Goal: Task Accomplishment & Management: Manage account settings

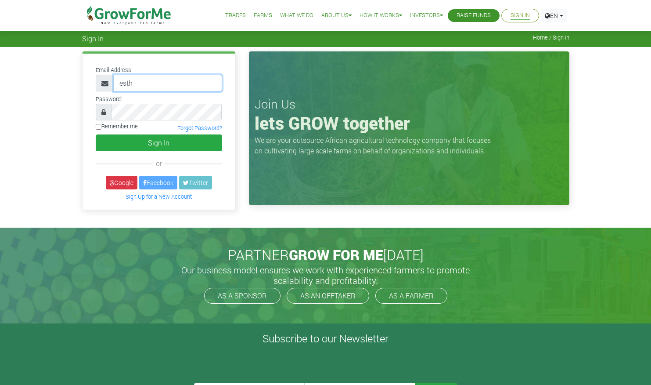
click at [169, 78] on input "esth" at bounding box center [168, 83] width 108 height 17
type input "[EMAIL_ADDRESS][DOMAIN_NAME]"
click at [149, 17] on img at bounding box center [129, 15] width 90 height 31
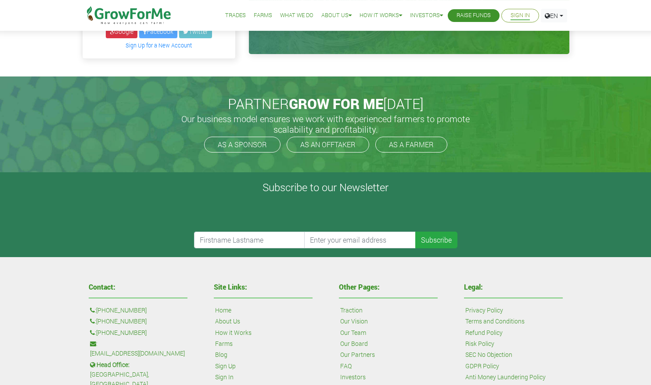
scroll to position [314, 0]
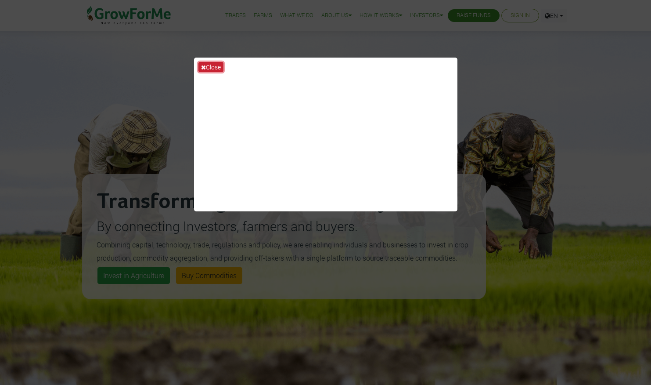
click at [218, 66] on button "Close" at bounding box center [211, 67] width 25 height 10
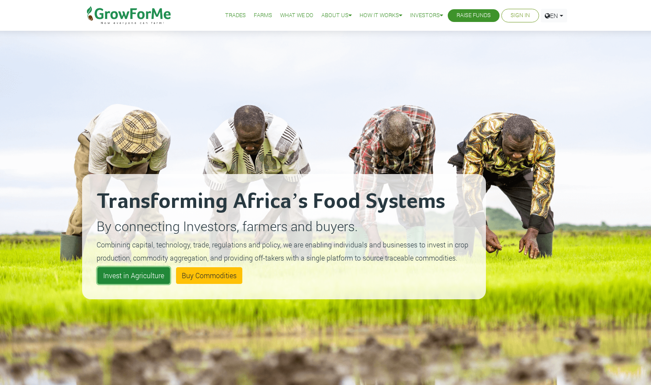
click at [146, 273] on link "Invest in Agriculture" at bounding box center [134, 275] width 72 height 17
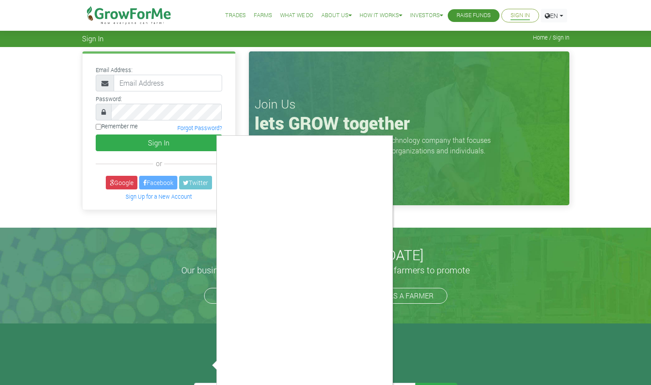
click at [167, 81] on div at bounding box center [325, 192] width 651 height 385
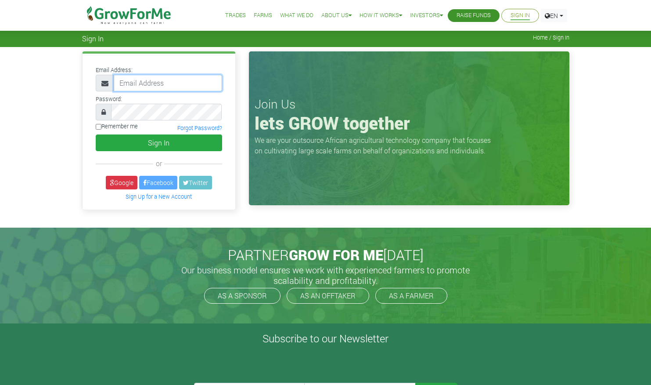
click at [179, 85] on input "email" at bounding box center [168, 83] width 108 height 17
type input "m"
type input "0545714481"
click at [189, 128] on link "Forgot Password?" at bounding box center [199, 127] width 45 height 7
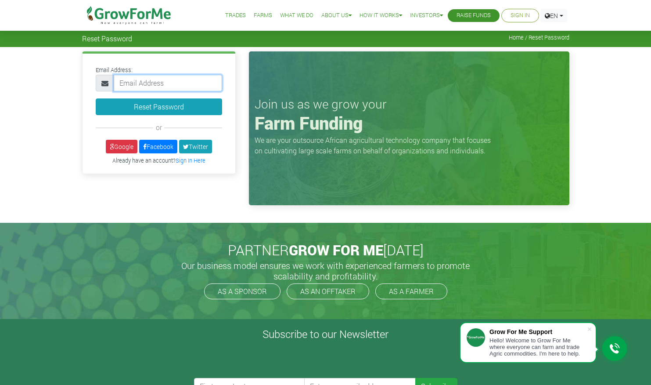
click at [143, 85] on input "email" at bounding box center [168, 83] width 108 height 17
type input "[EMAIL_ADDRESS][DOMAIN_NAME]"
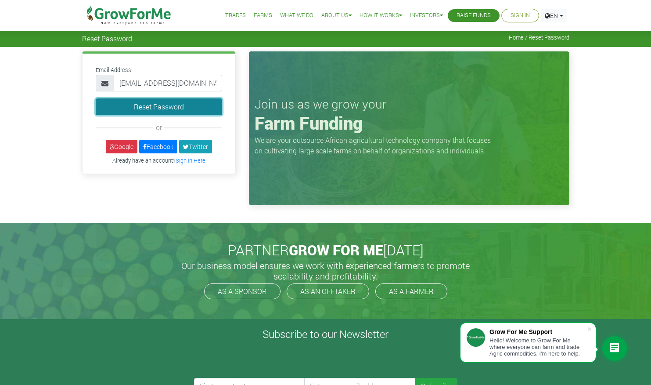
click at [171, 112] on button "Reset Password" at bounding box center [159, 106] width 127 height 17
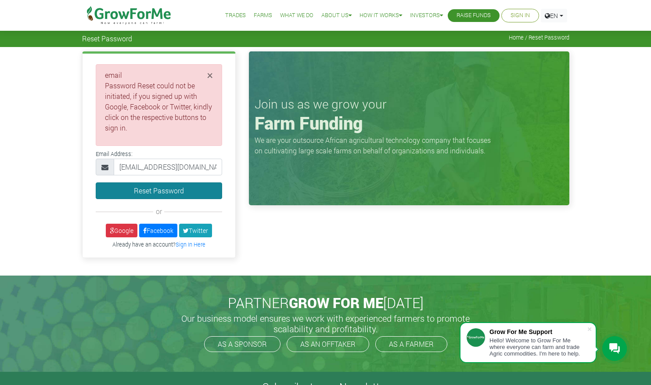
type input "mamsyansy2015@gmail.com"
click at [155, 194] on button "Reset Password" at bounding box center [159, 190] width 127 height 17
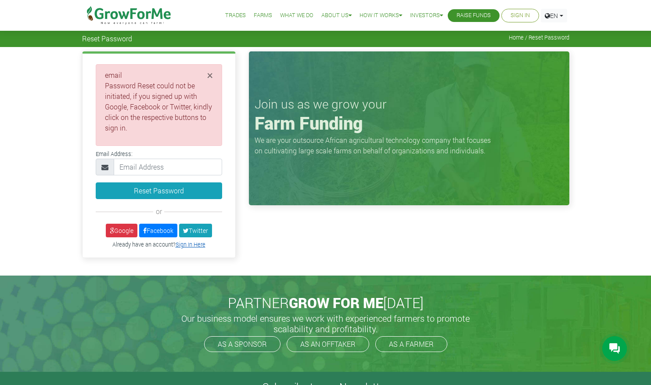
click at [201, 244] on link "Sign In Here" at bounding box center [191, 244] width 30 height 7
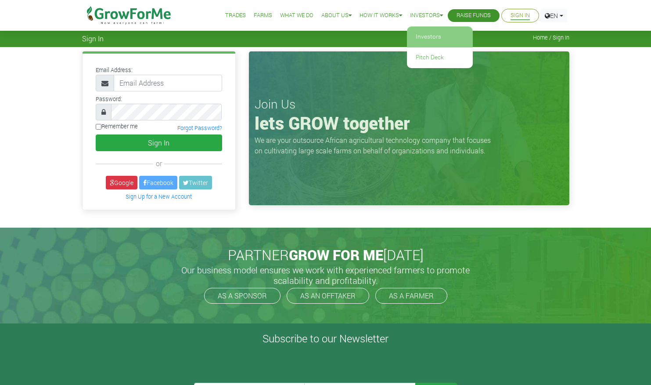
click at [425, 39] on link "Investors" at bounding box center [440, 37] width 66 height 20
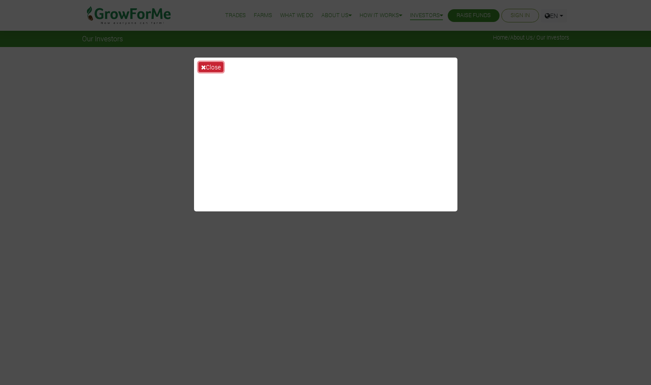
click at [212, 67] on button "Close" at bounding box center [211, 67] width 25 height 10
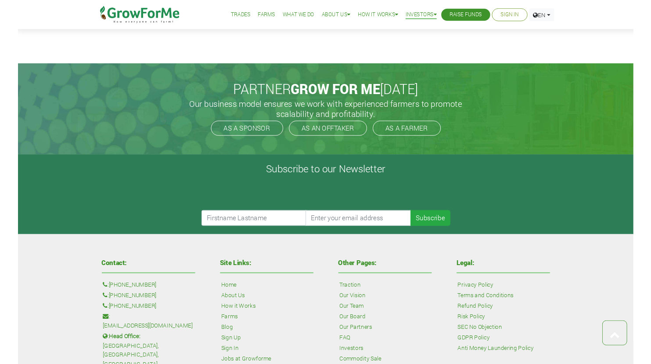
scroll to position [2003, 0]
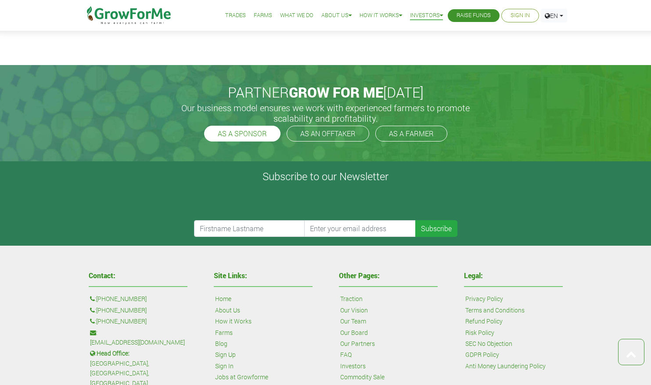
click at [253, 134] on link "AS A SPONSOR" at bounding box center [242, 134] width 76 height 16
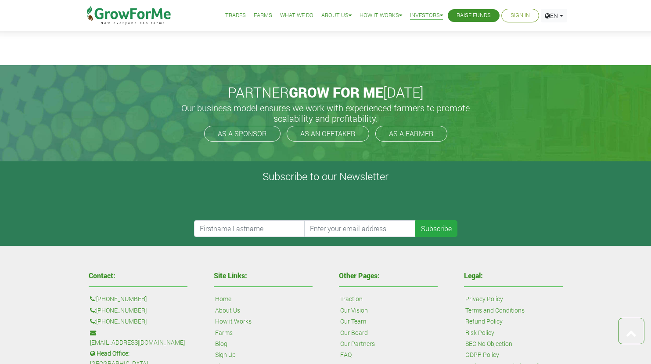
click at [132, 15] on img at bounding box center [129, 15] width 90 height 31
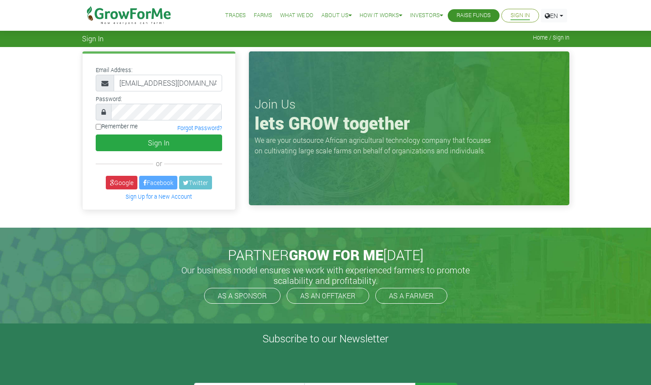
type input "[EMAIL_ADDRESS][DOMAIN_NAME]"
click at [168, 135] on button "Sign In" at bounding box center [159, 142] width 127 height 17
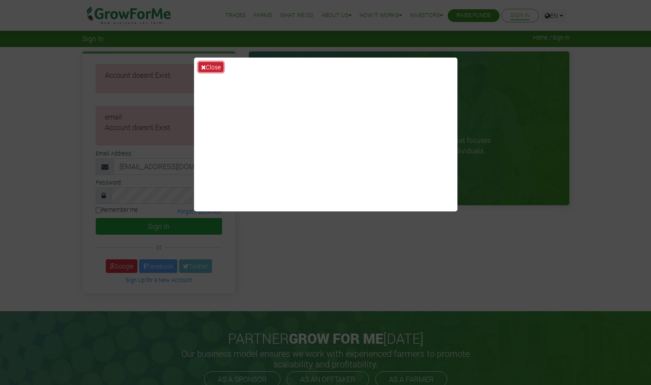
click at [206, 68] on icon at bounding box center [203, 67] width 5 height 6
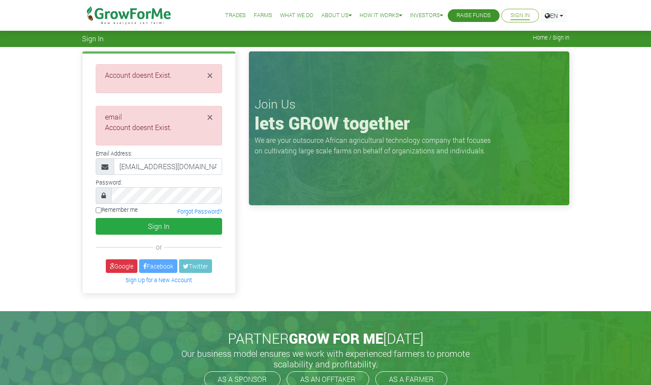
click at [49, 206] on div "× Account doesnt Exist. ×" at bounding box center [325, 179] width 651 height 264
click at [195, 215] on link "Forgot Password?" at bounding box center [199, 211] width 45 height 7
click at [170, 165] on input "[EMAIL_ADDRESS][DOMAIN_NAME]" at bounding box center [168, 166] width 108 height 17
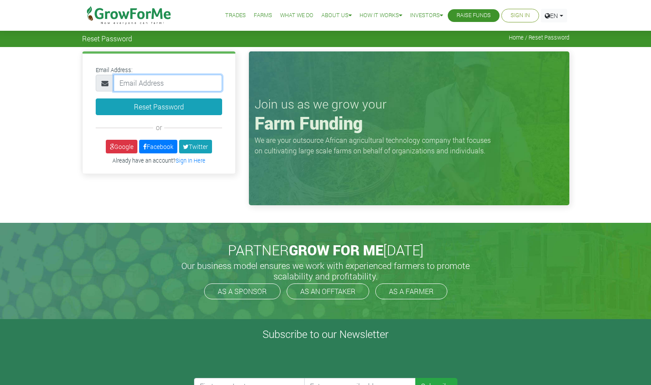
click at [200, 90] on input "email" at bounding box center [168, 83] width 108 height 17
paste input "[EMAIL_ADDRESS][DOMAIN_NAME]"
type input "[EMAIL_ADDRESS][DOMAIN_NAME]"
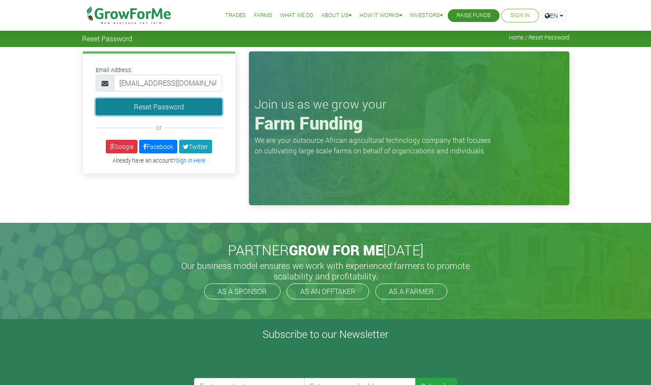
click at [190, 105] on button "Reset Password" at bounding box center [159, 106] width 127 height 17
